Goal: Information Seeking & Learning: Learn about a topic

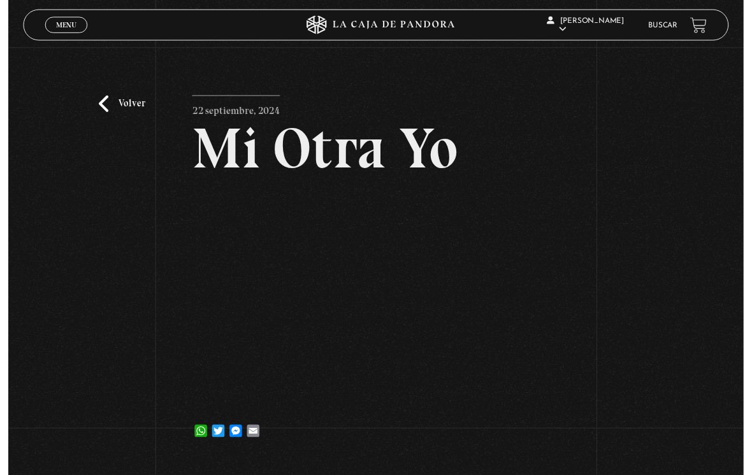
scroll to position [94, 0]
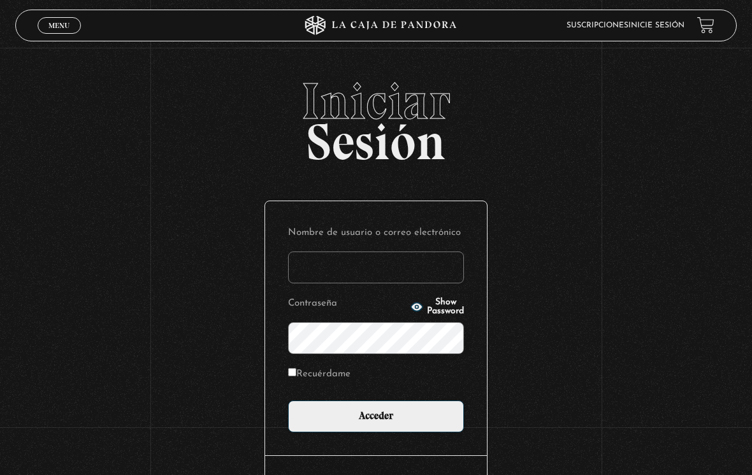
type input "DMORALESPALAVECINO@GMAIL.COM"
click at [376, 420] on input "Acceder" at bounding box center [376, 417] width 176 height 32
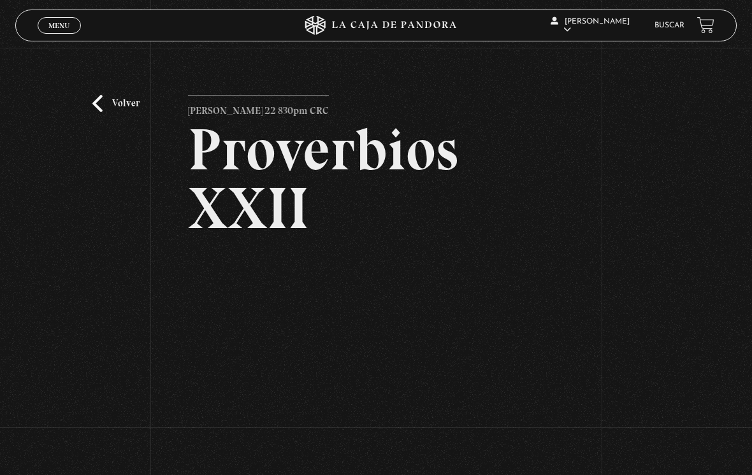
click at [665, 25] on link "Buscar" at bounding box center [669, 26] width 30 height 8
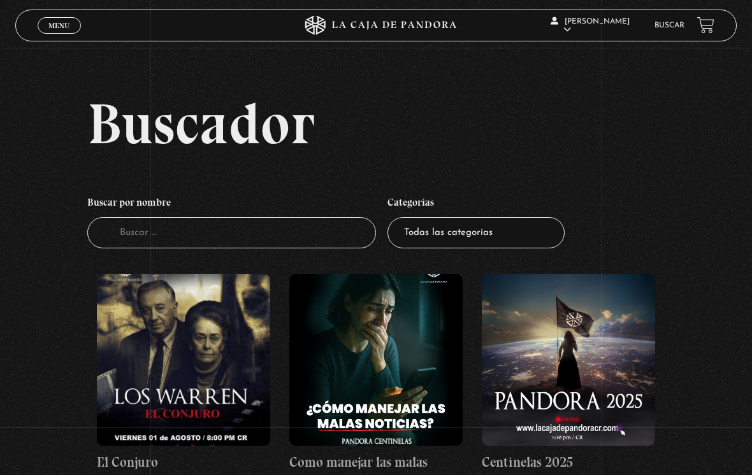
click at [282, 241] on input "Buscador" at bounding box center [231, 232] width 289 height 31
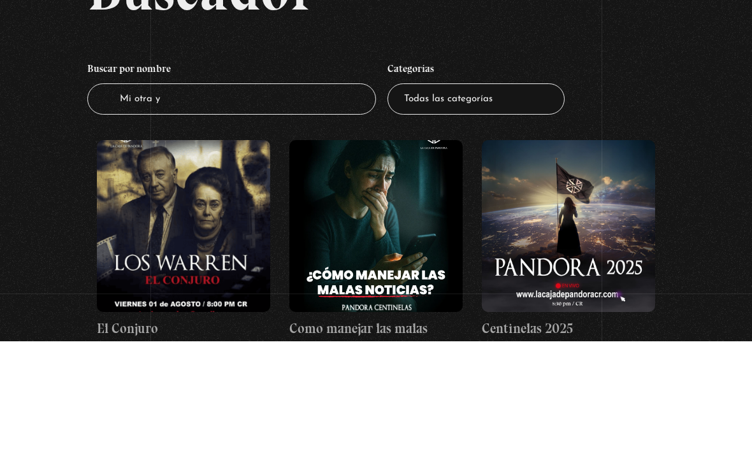
type input "Mi otra yo"
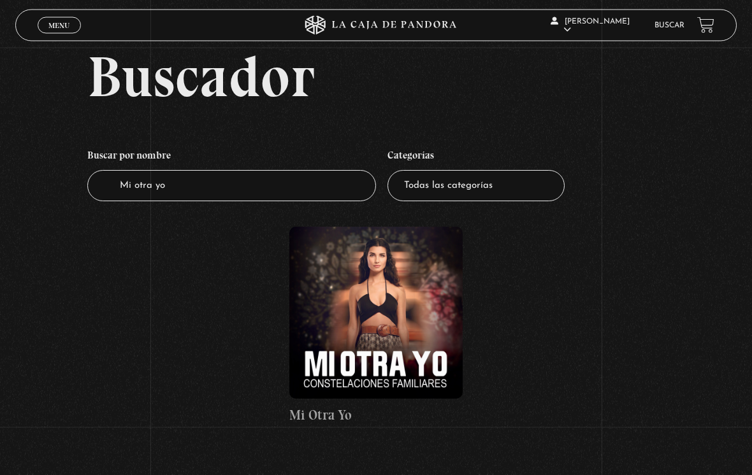
scroll to position [48, 0]
click at [387, 334] on figure at bounding box center [375, 312] width 173 height 172
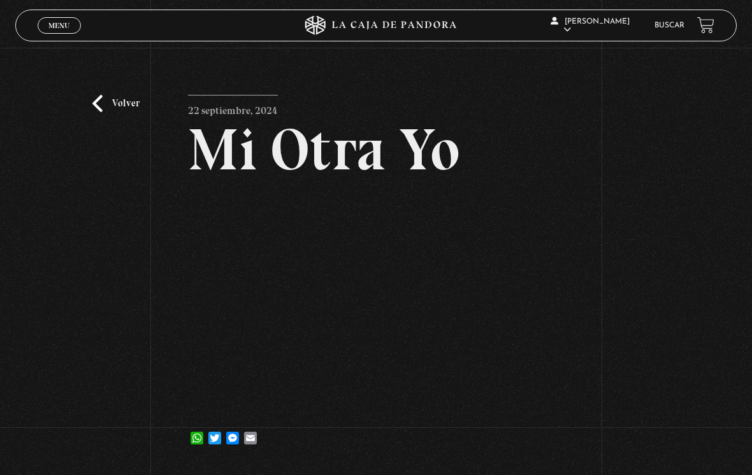
click at [59, 18] on link "Menu Cerrar" at bounding box center [59, 25] width 43 height 17
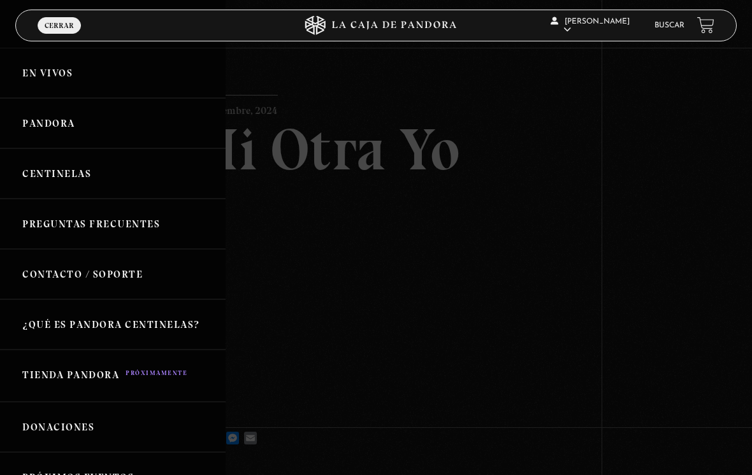
click at [62, 130] on link "Pandora" at bounding box center [113, 123] width 226 height 50
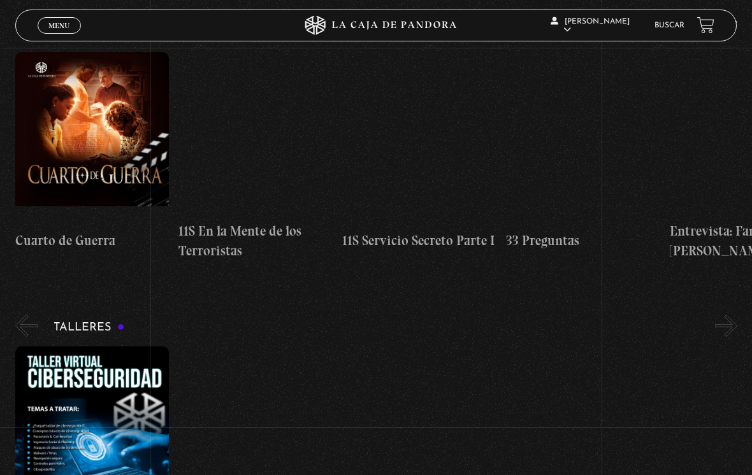
scroll to position [269, 0]
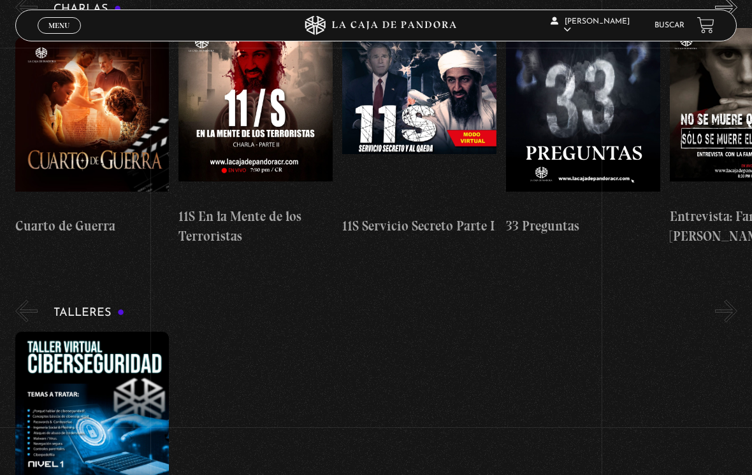
click at [663, 29] on link "Buscar" at bounding box center [669, 26] width 30 height 8
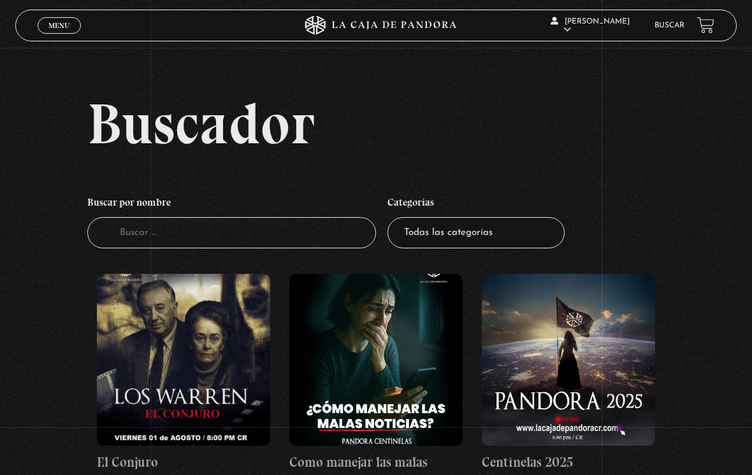
click at [283, 238] on input "Buscador" at bounding box center [231, 232] width 289 height 31
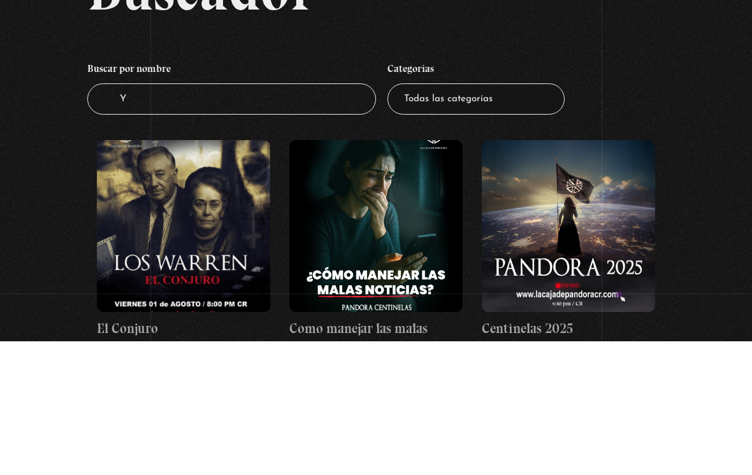
type input "Yo"
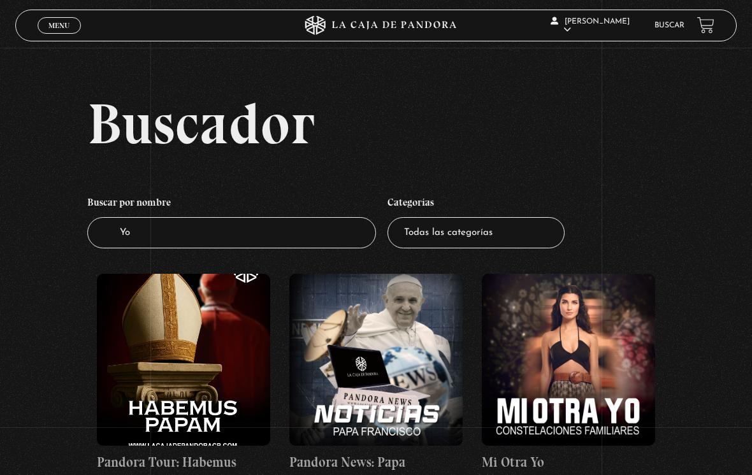
click at [596, 373] on figure at bounding box center [568, 360] width 173 height 172
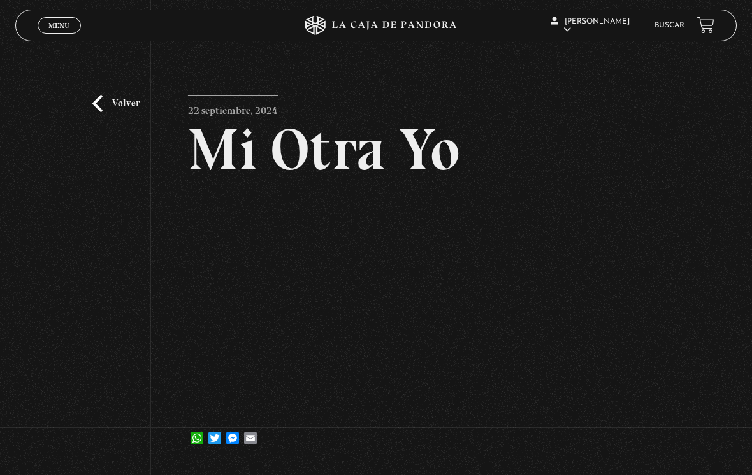
click at [109, 108] on link "Volver" at bounding box center [115, 103] width 47 height 17
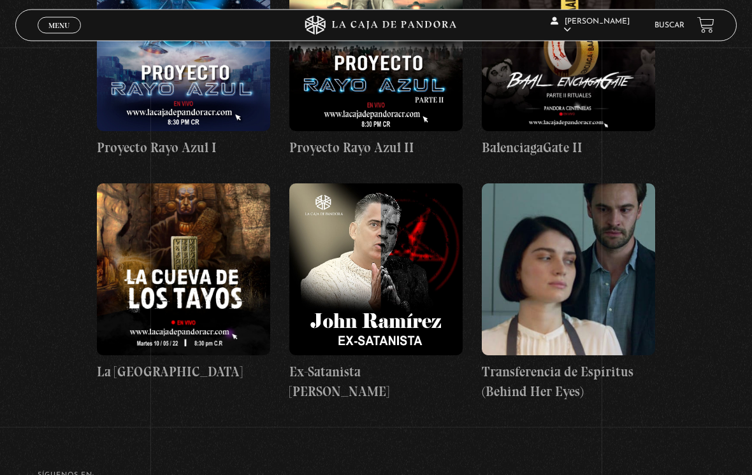
scroll to position [559, 0]
click at [397, 287] on figure at bounding box center [375, 269] width 173 height 172
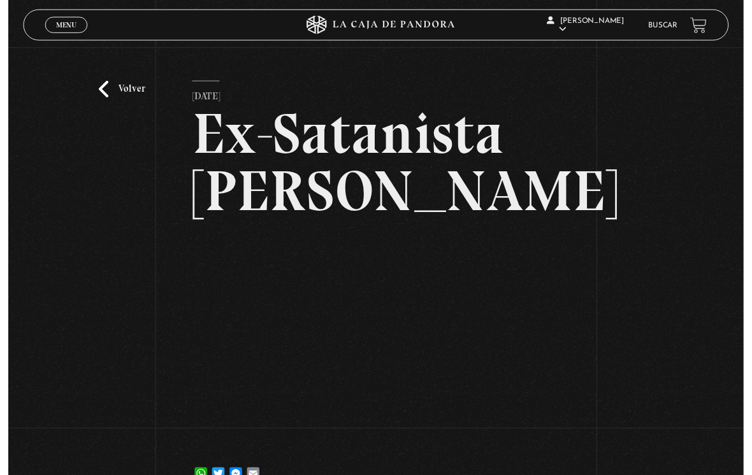
scroll to position [131, 0]
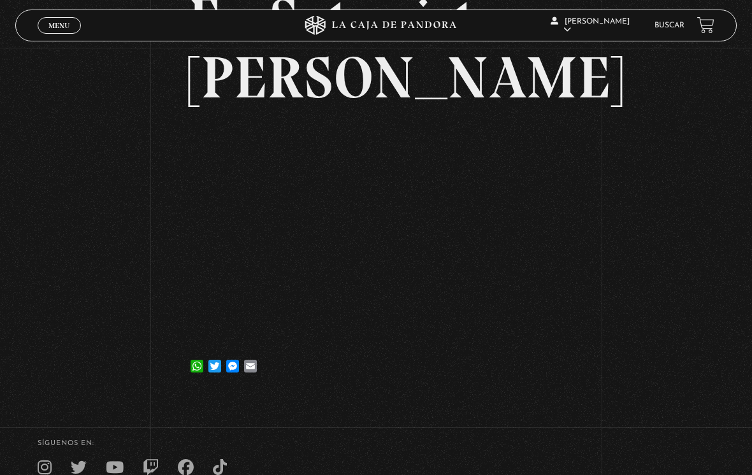
click at [665, 29] on link "Buscar" at bounding box center [669, 26] width 30 height 8
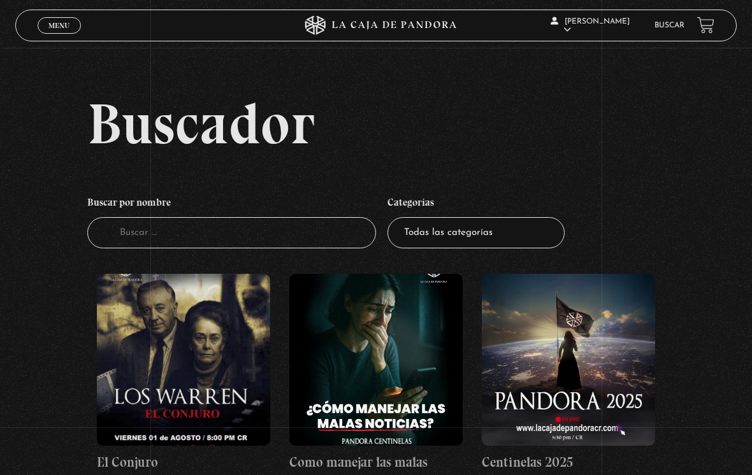
click at [308, 241] on input "Buscador" at bounding box center [231, 232] width 289 height 31
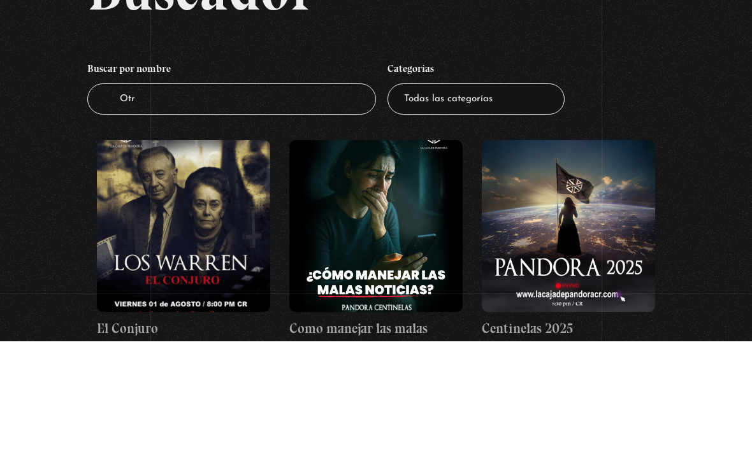
type input "Otro"
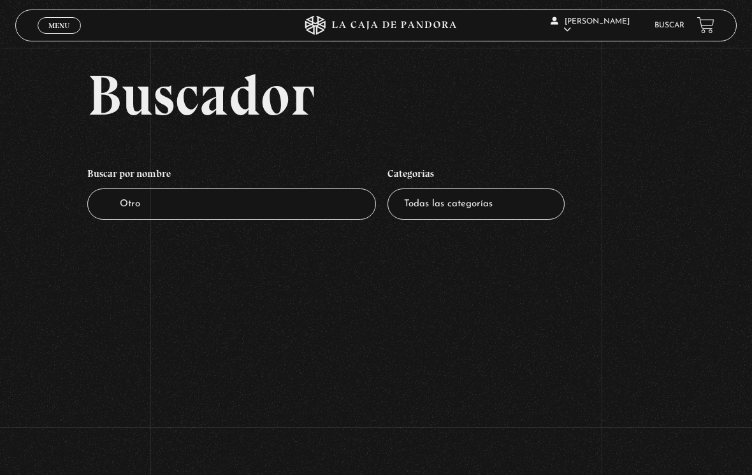
scroll to position [21, 0]
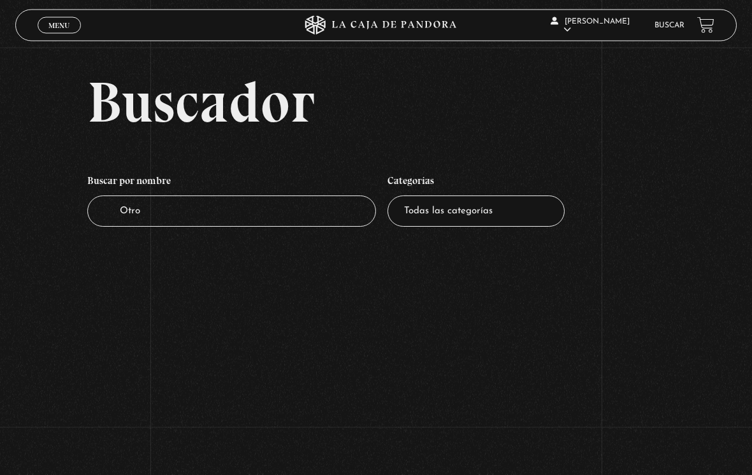
click at [222, 214] on input "Otro" at bounding box center [231, 211] width 289 height 31
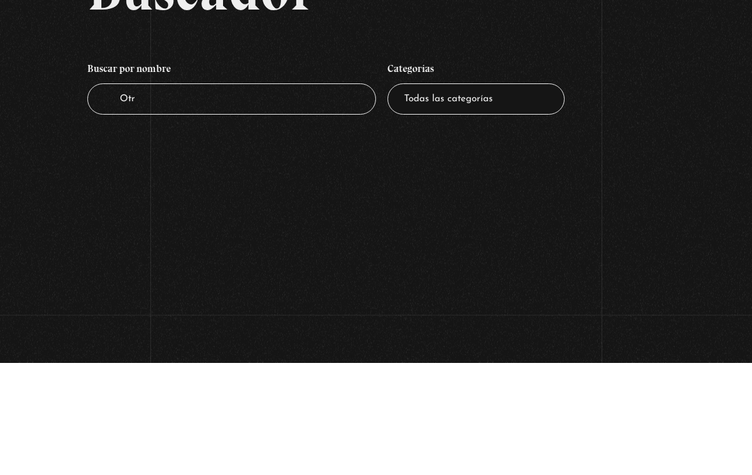
type input "Otra"
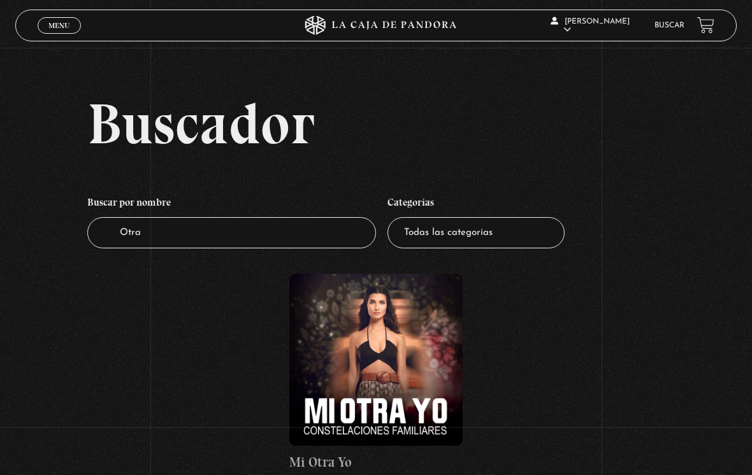
click at [403, 375] on figure at bounding box center [375, 360] width 173 height 172
